Goal: Transaction & Acquisition: Purchase product/service

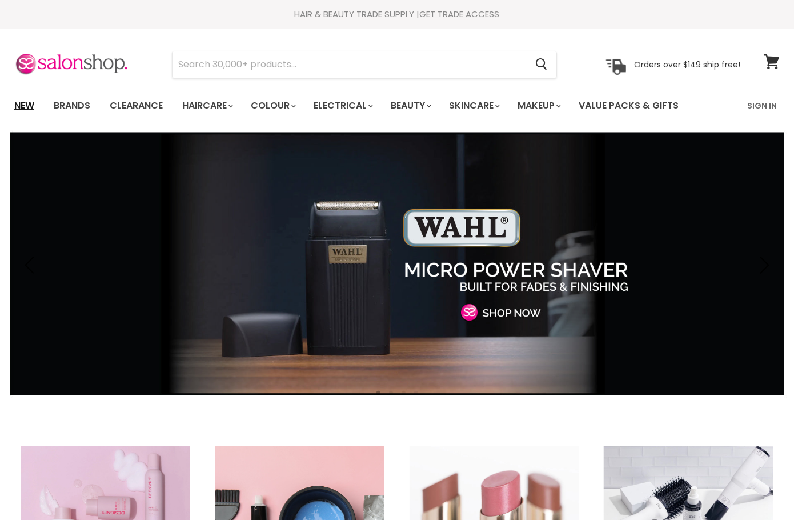
drag, startPoint x: 0, startPoint y: 0, endPoint x: 25, endPoint y: 101, distance: 104.2
click at [25, 101] on link "New" at bounding box center [24, 106] width 37 height 24
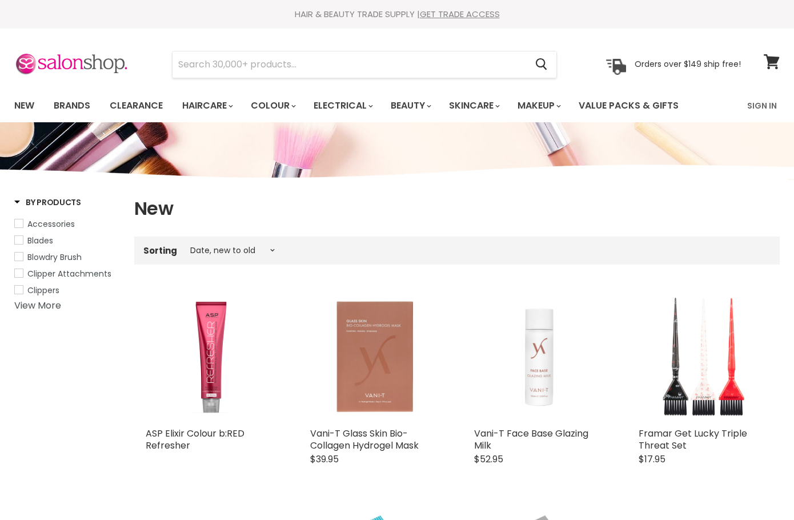
select select "created-descending"
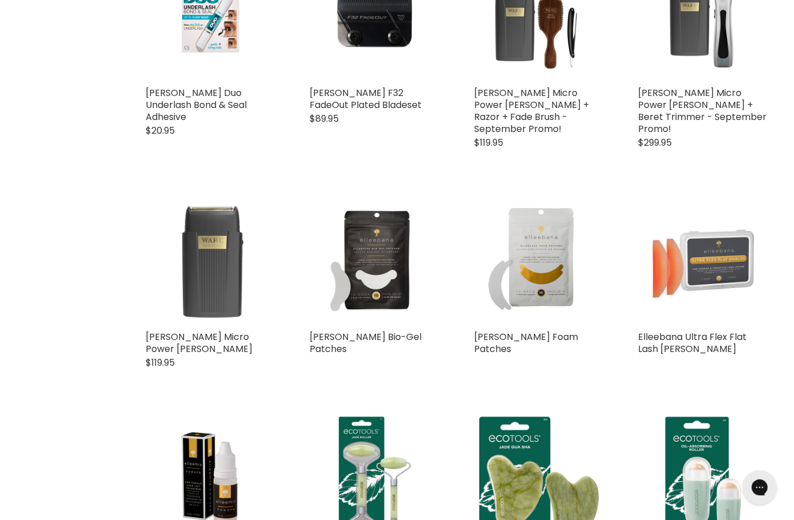
scroll to position [1012, 0]
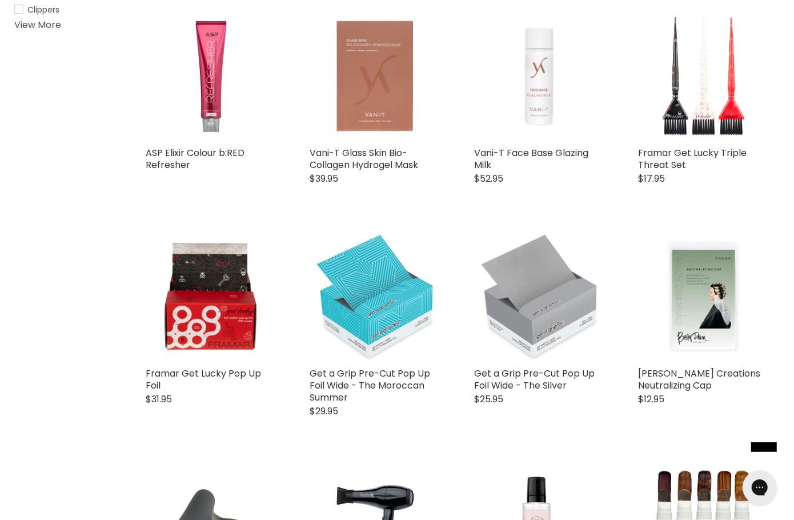
scroll to position [280, 0]
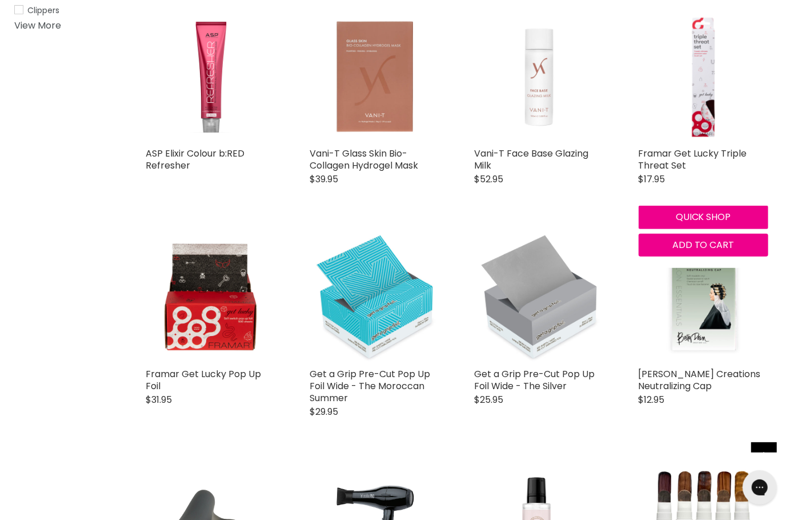
click at [638, 31] on div "Framar Get Lucky Triple Threat Set Framar $17.95 Framar Get Lucky - Triple Thre…" at bounding box center [703, 134] width 153 height 267
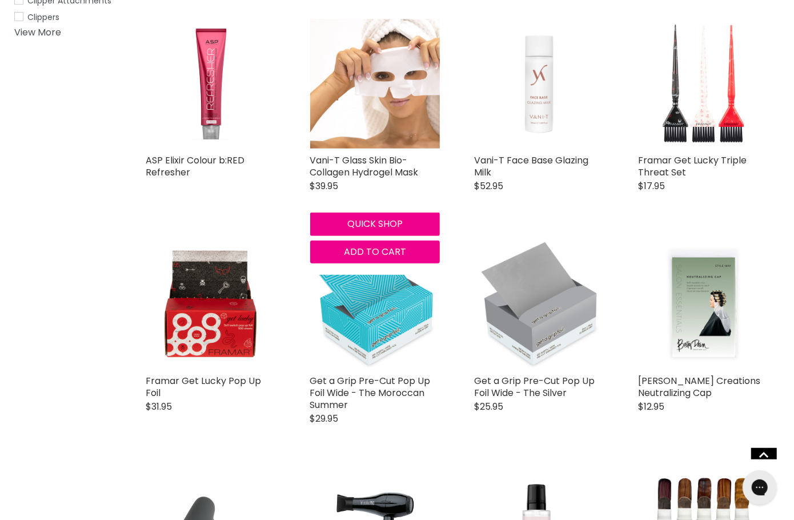
scroll to position [277, 0]
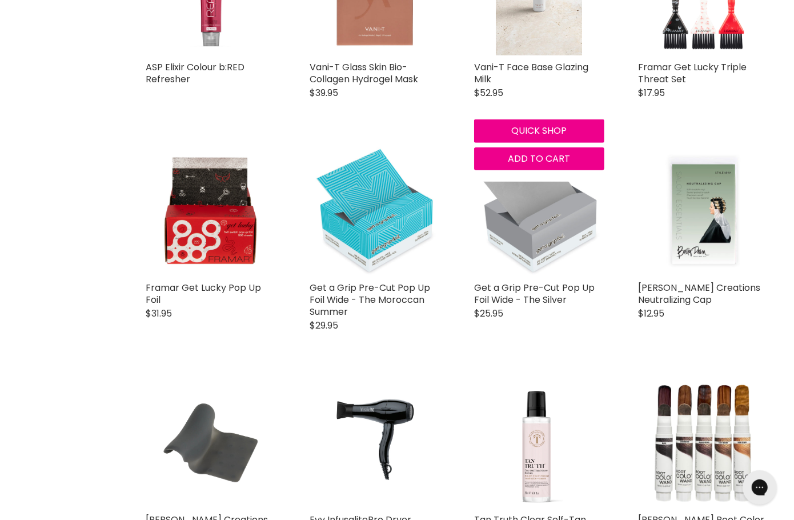
click at [499, 96] on span "$52.95" at bounding box center [488, 92] width 29 height 13
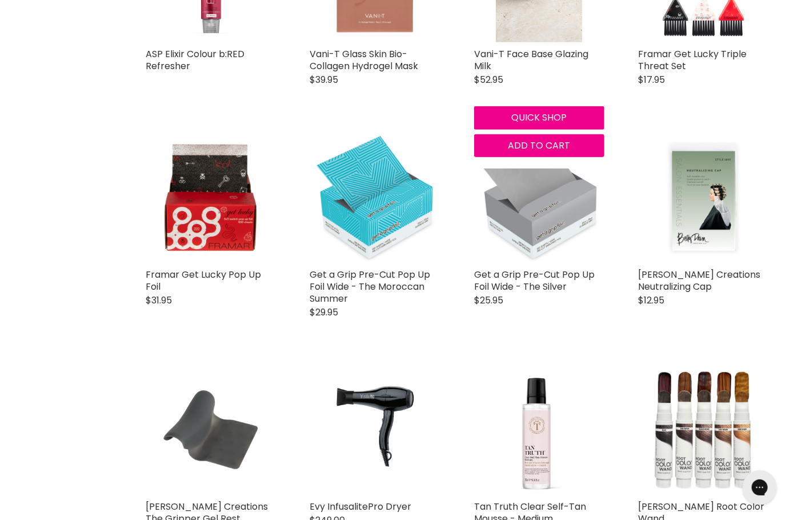
scroll to position [383, 0]
